Goal: Navigation & Orientation: Find specific page/section

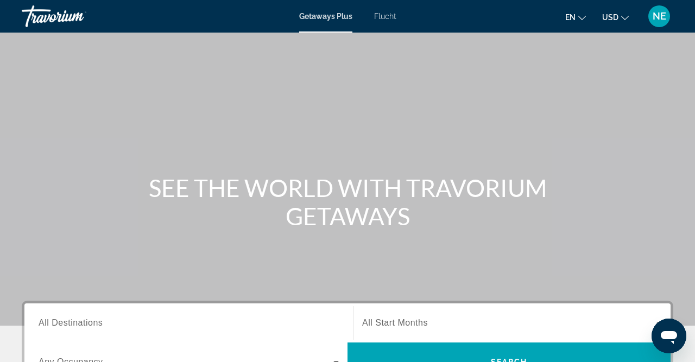
click at [378, 18] on span "Flucht" at bounding box center [385, 16] width 22 height 9
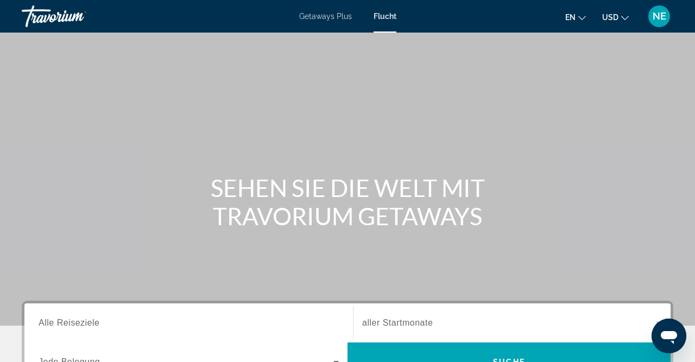
click at [318, 15] on span "Getaways Plus" at bounding box center [325, 16] width 53 height 9
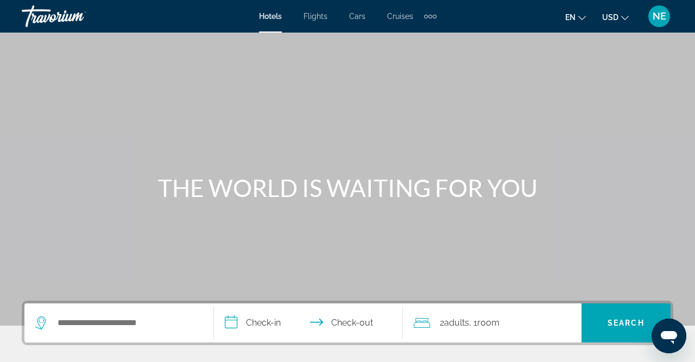
click at [429, 18] on div "Extra navigation items" at bounding box center [430, 16] width 12 height 16
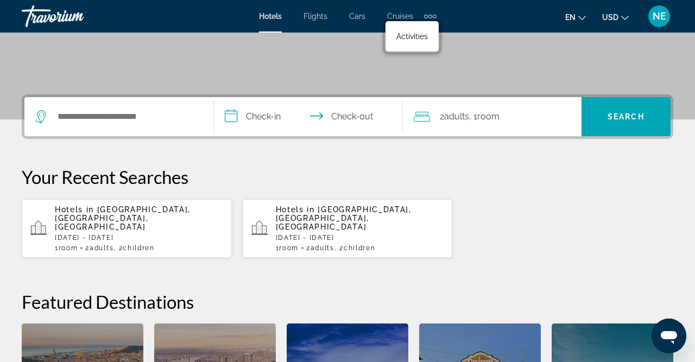
scroll to position [200, 0]
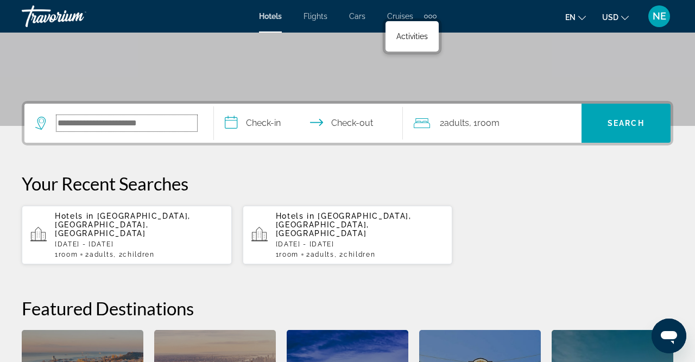
click at [92, 123] on input "Search widget" at bounding box center [126, 123] width 141 height 16
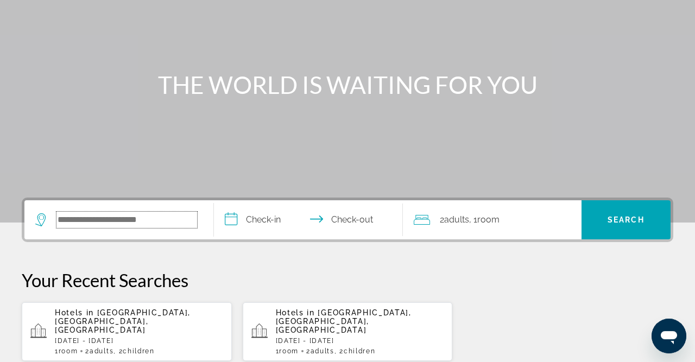
scroll to position [0, 0]
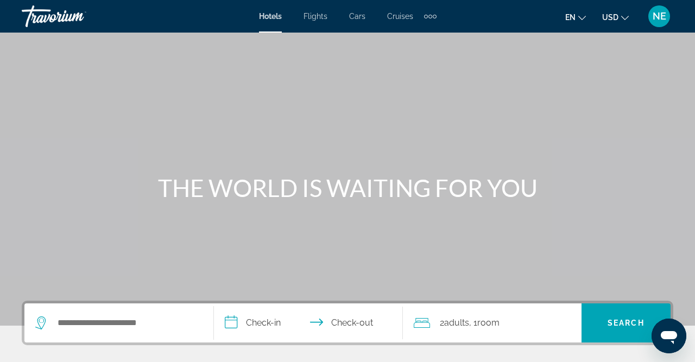
click at [408, 124] on div "Main content" at bounding box center [347, 163] width 695 height 326
click at [315, 17] on span "Flights" at bounding box center [316, 16] width 24 height 9
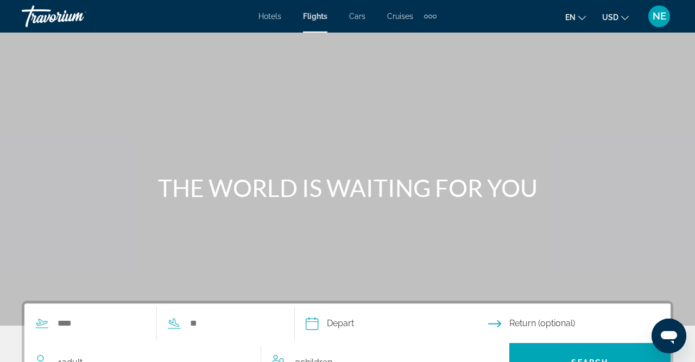
click at [362, 17] on span "Cars" at bounding box center [357, 16] width 16 height 9
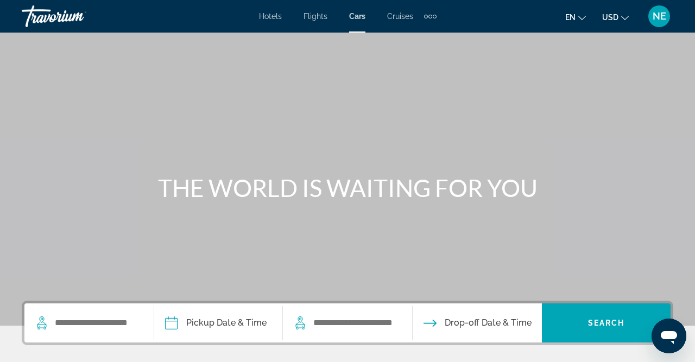
click at [402, 19] on span "Cruises" at bounding box center [400, 16] width 26 height 9
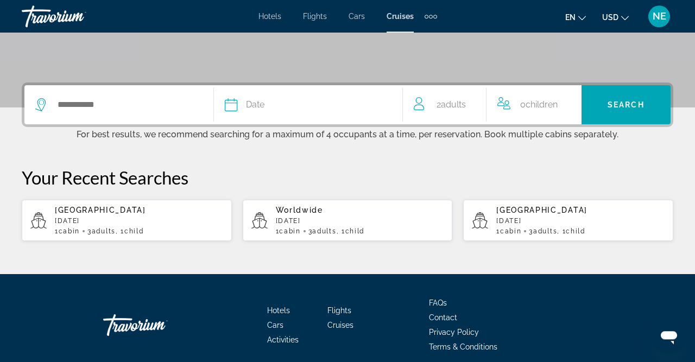
scroll to position [226, 0]
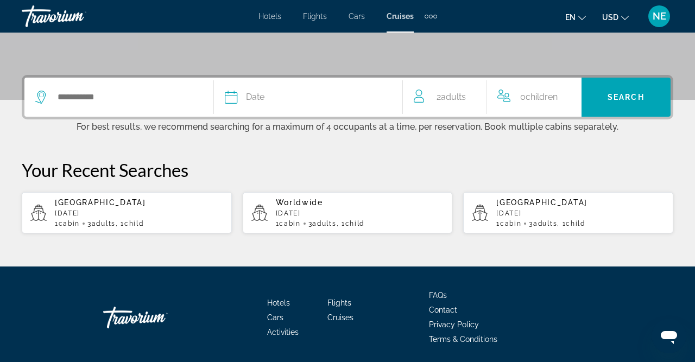
click at [673, 343] on icon "Messaging-Fenster öffnen" at bounding box center [669, 337] width 16 height 13
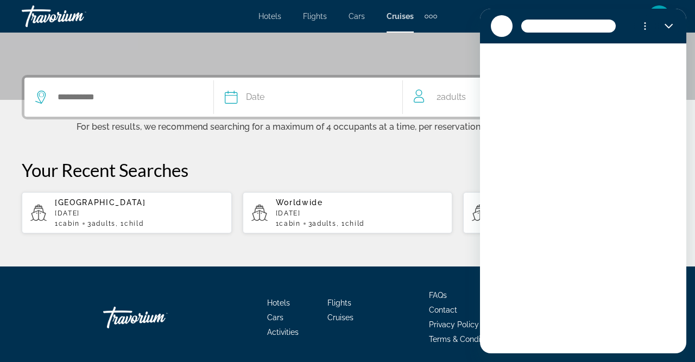
scroll to position [0, 0]
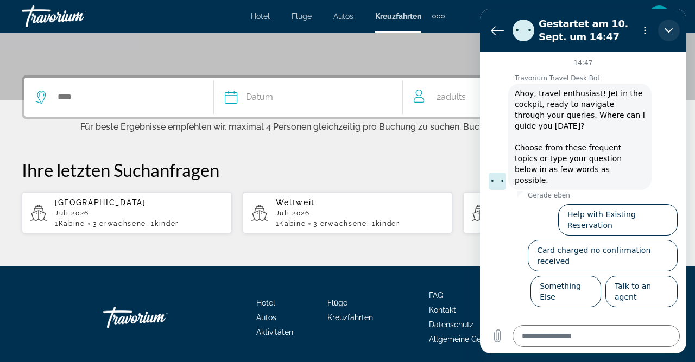
click at [671, 27] on icon "Schließen" at bounding box center [669, 30] width 9 height 9
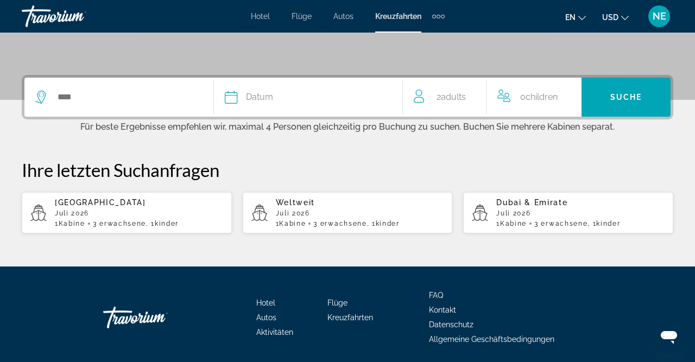
type textarea "*"
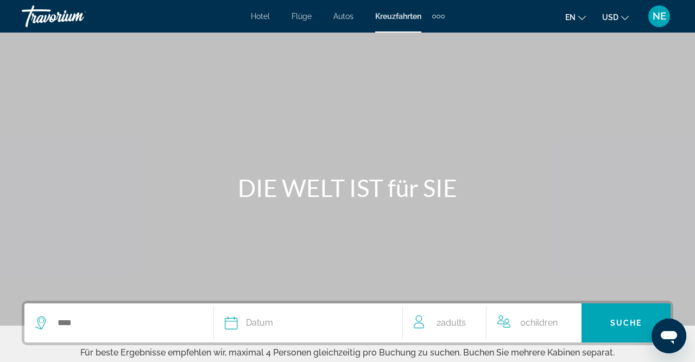
click at [78, 92] on div "Hauptinhalt" at bounding box center [347, 163] width 695 height 326
click at [136, 56] on div "Hauptinhalt" at bounding box center [347, 163] width 695 height 326
click at [128, 77] on div "Hauptinhalt" at bounding box center [347, 163] width 695 height 326
